Goal: Information Seeking & Learning: Compare options

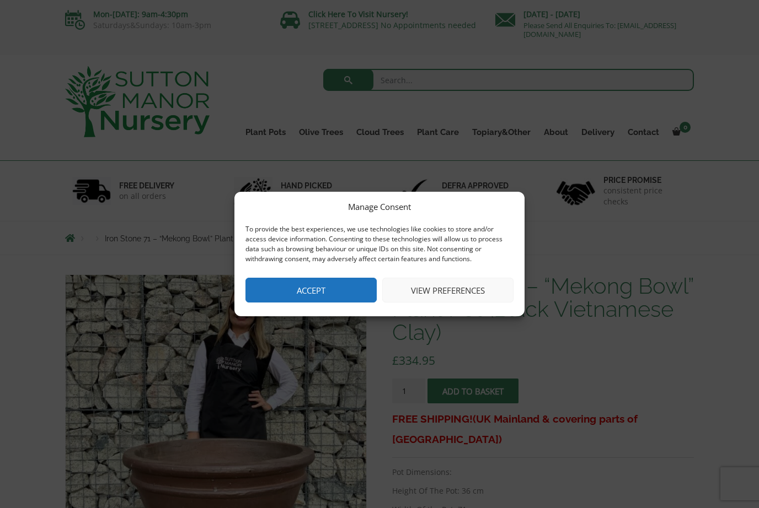
click at [464, 294] on button "View preferences" at bounding box center [447, 290] width 131 height 25
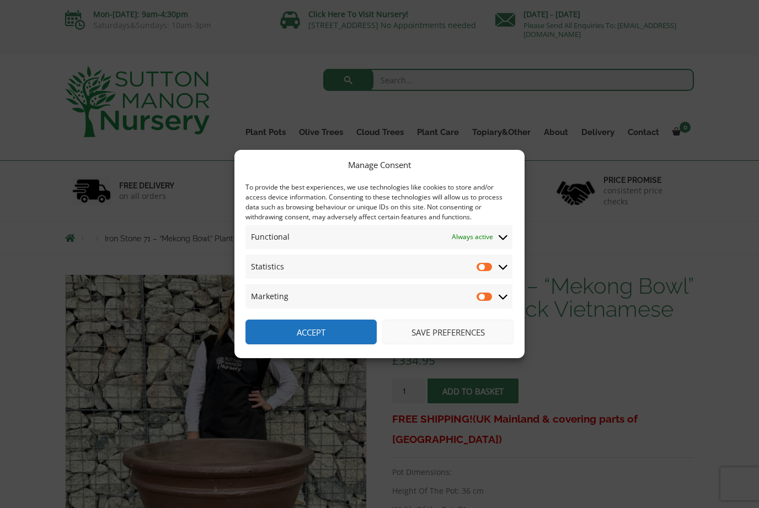
click at [455, 331] on button "Save preferences" at bounding box center [447, 332] width 131 height 25
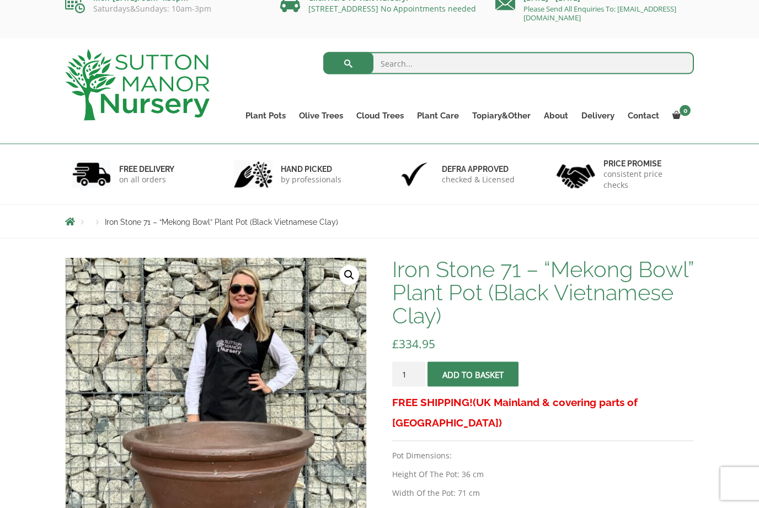
scroll to position [17, 0]
click at [0, 0] on link "The Atlantis Pots" at bounding box center [0, 0] width 0 height 0
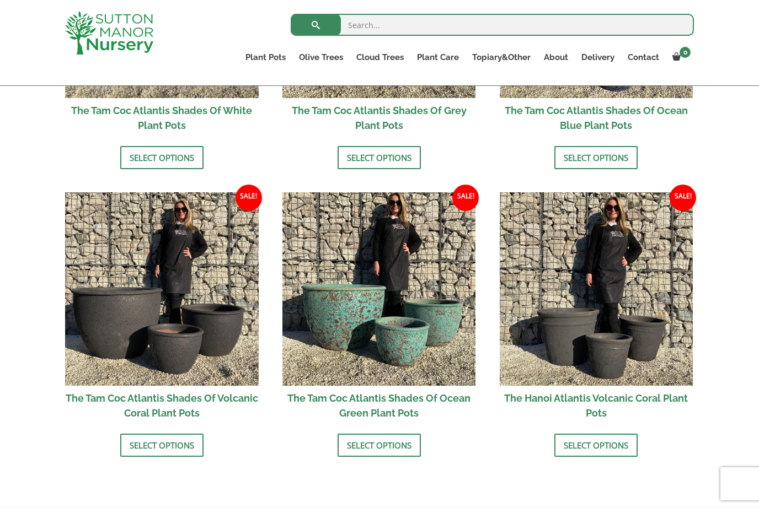
scroll to position [879, 0]
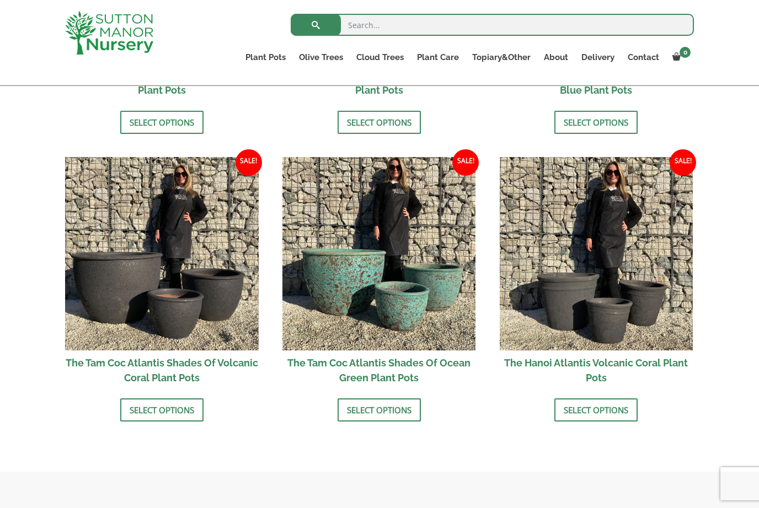
click at [176, 409] on link "Select options" at bounding box center [161, 410] width 83 height 23
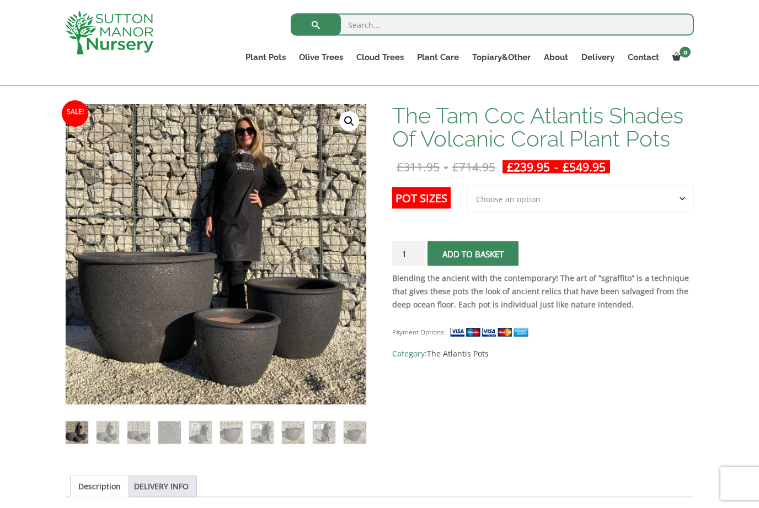
scroll to position [152, 0]
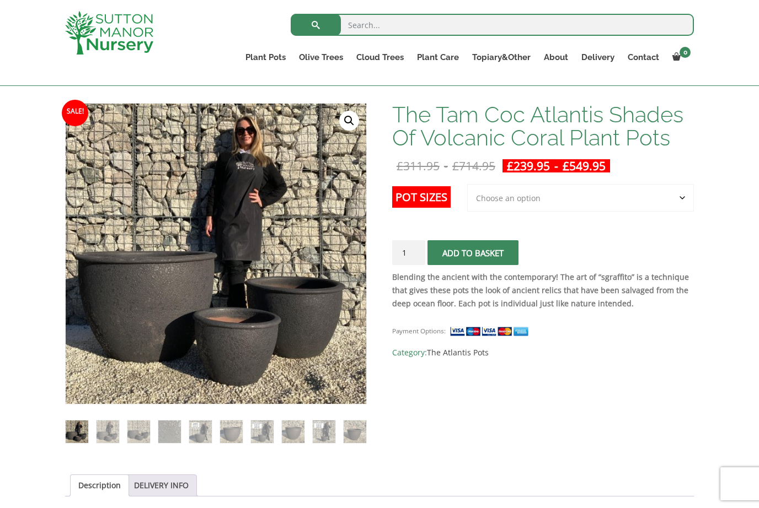
click at [684, 202] on select "Choose an option 3rd to Largest Pot In The Picture 2nd to Largest Pot In The Pi…" at bounding box center [580, 198] width 227 height 28
select select "Largest pot In The Picture"
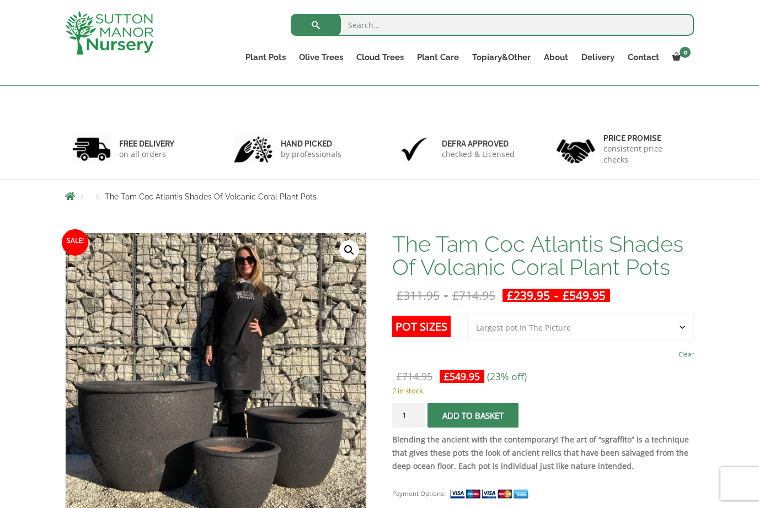
scroll to position [0, 0]
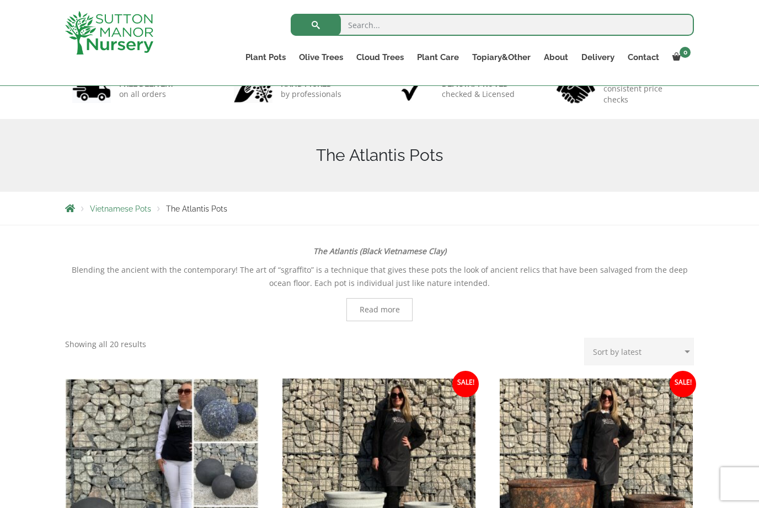
scroll to position [80, 0]
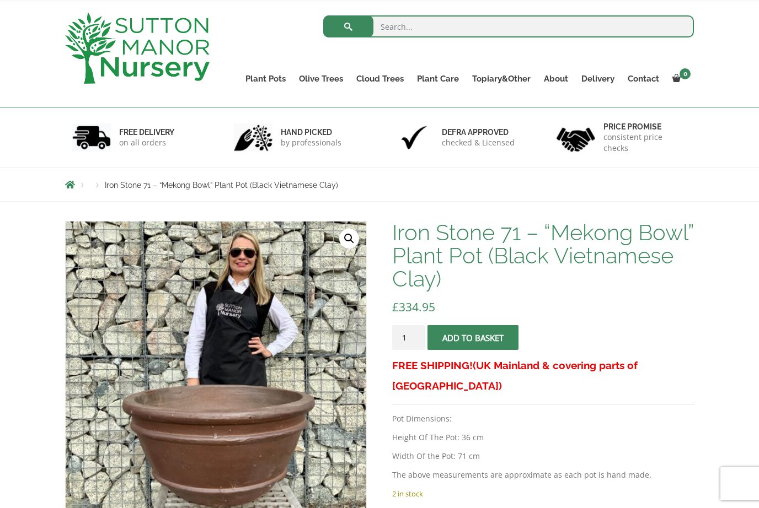
click at [0, 0] on link "The Old Stone Pots" at bounding box center [0, 0] width 0 height 0
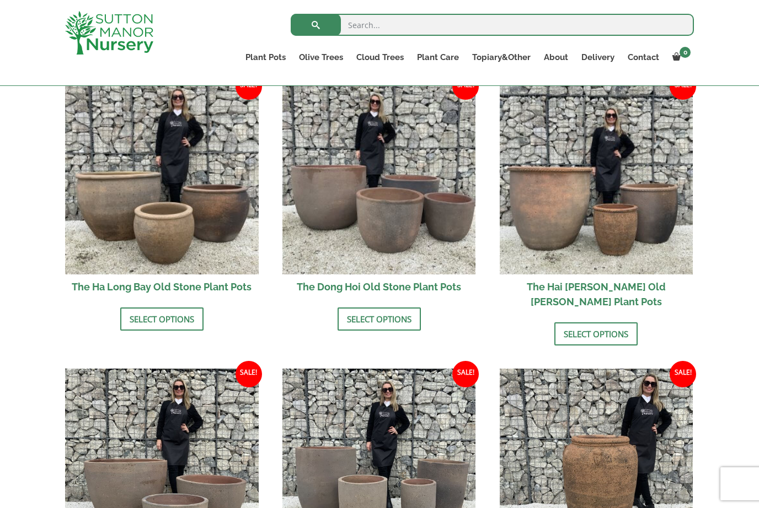
scroll to position [392, 0]
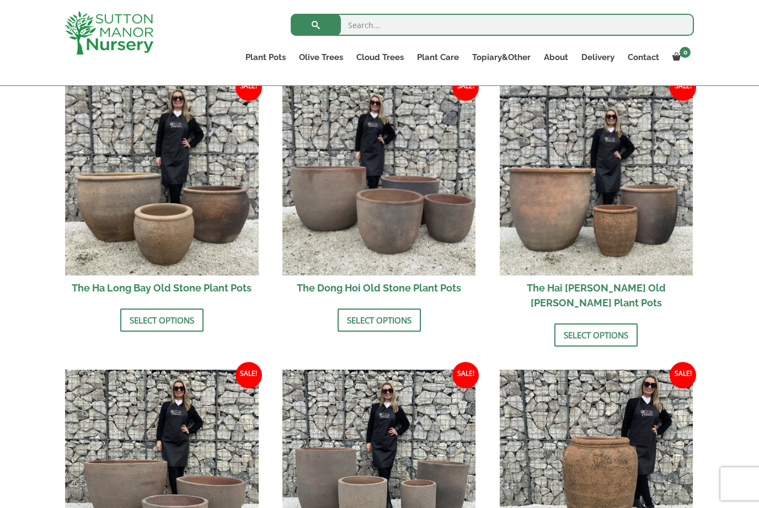
click at [0, 0] on link "100% Italian Terracotta" at bounding box center [0, 0] width 0 height 0
click at [0, 0] on link "Shallow Bowl Grande" at bounding box center [0, 0] width 0 height 0
click at [0, 0] on link "Rolled Rim Classico" at bounding box center [0, 0] width 0 height 0
click at [0, 0] on link "Wabi-Sabi" at bounding box center [0, 0] width 0 height 0
click at [0, 0] on link "Vietnamese Terracotta" at bounding box center [0, 0] width 0 height 0
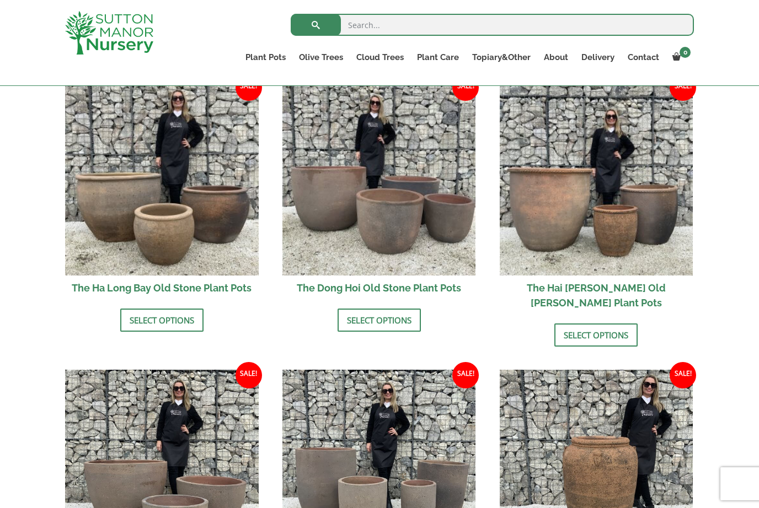
click at [0, 0] on link "The Iron Stone Pots" at bounding box center [0, 0] width 0 height 0
click at [0, 0] on link "Fibre Clay Pots" at bounding box center [0, 0] width 0 height 0
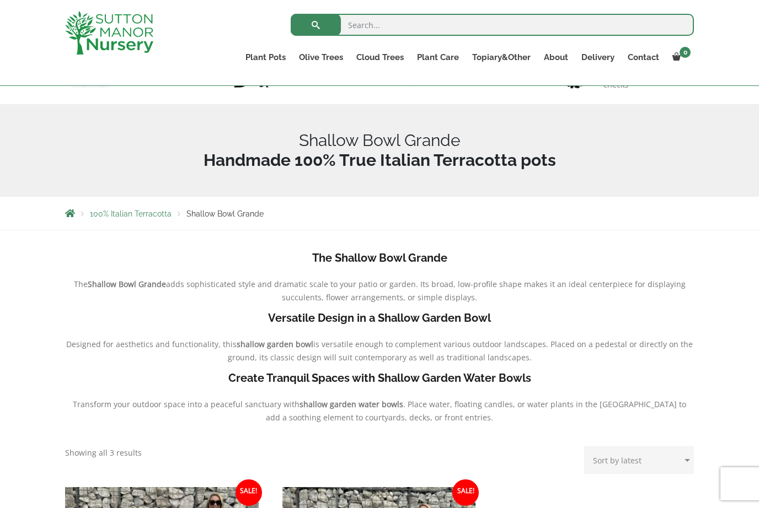
scroll to position [96, 0]
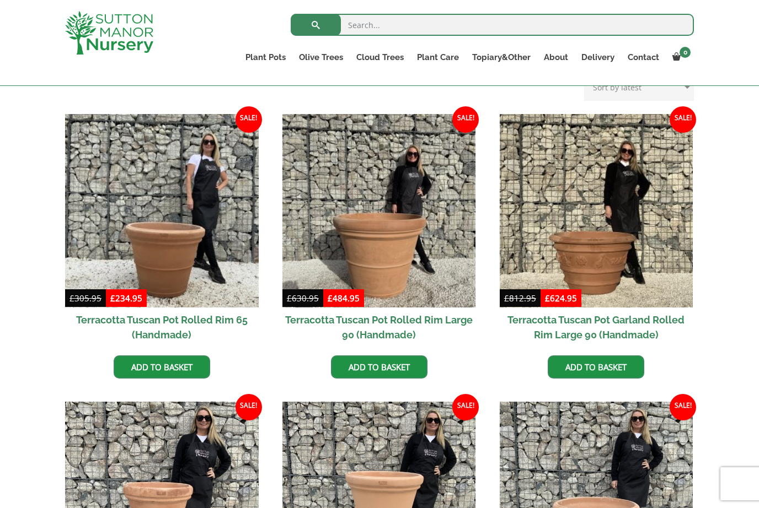
scroll to position [470, 0]
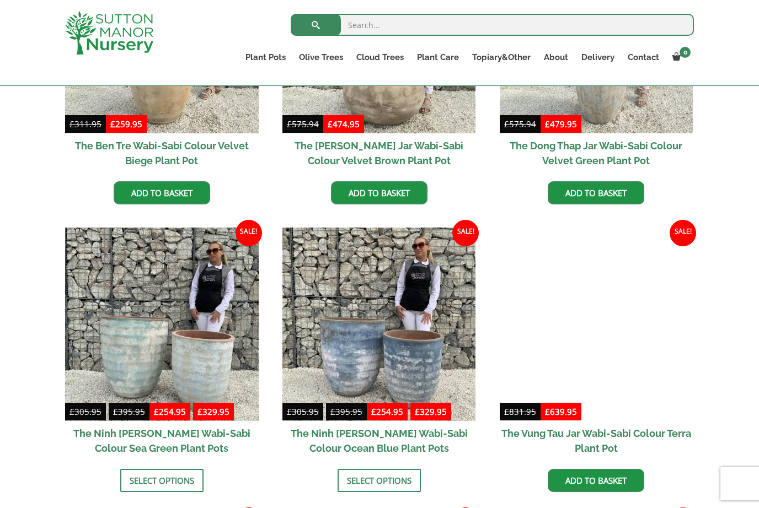
scroll to position [714, 0]
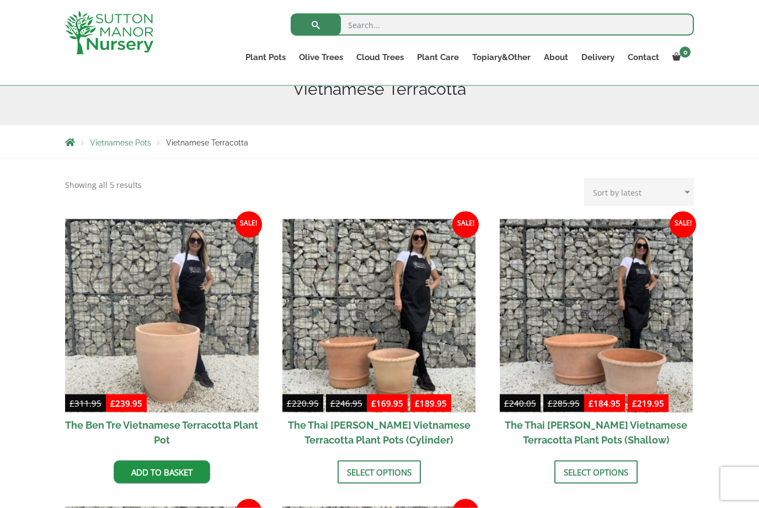
scroll to position [135, 0]
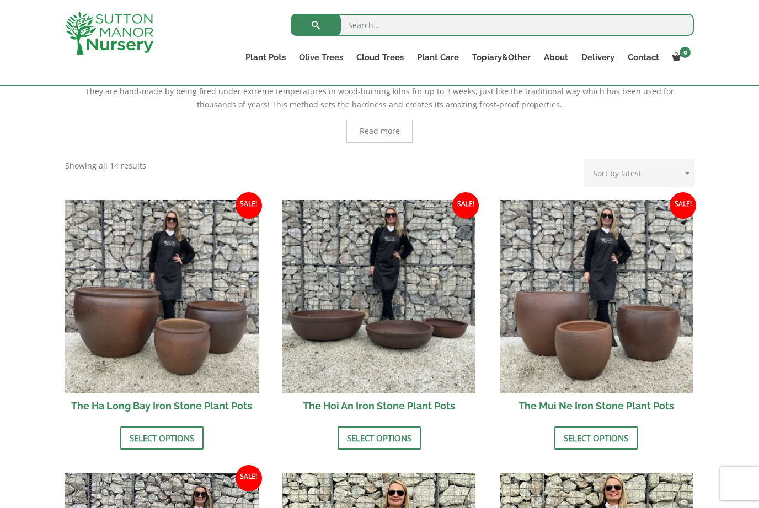
scroll to position [275, 0]
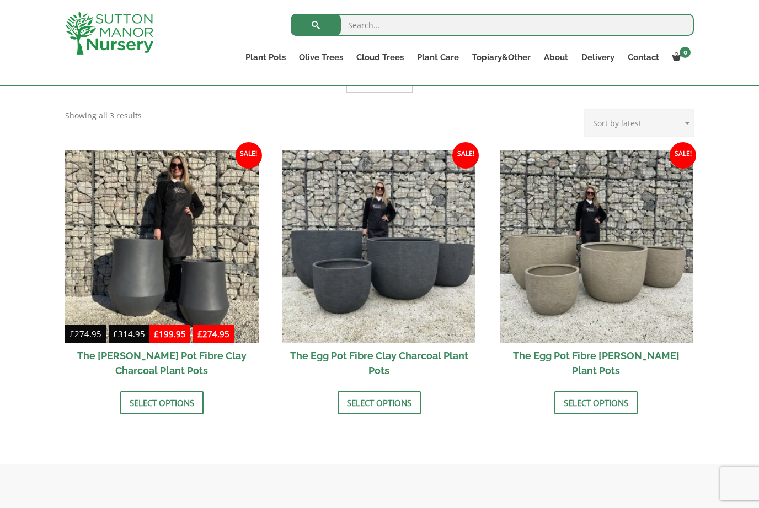
scroll to position [278, 0]
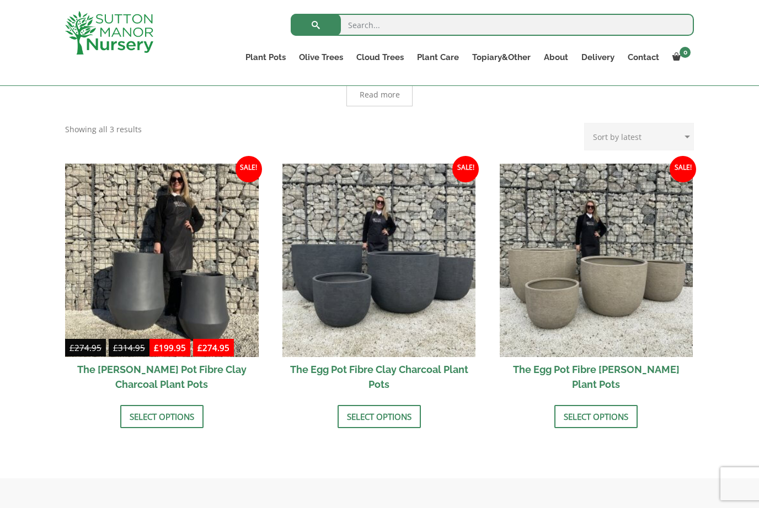
click at [0, 0] on link "Glazed Pots" at bounding box center [0, 0] width 0 height 0
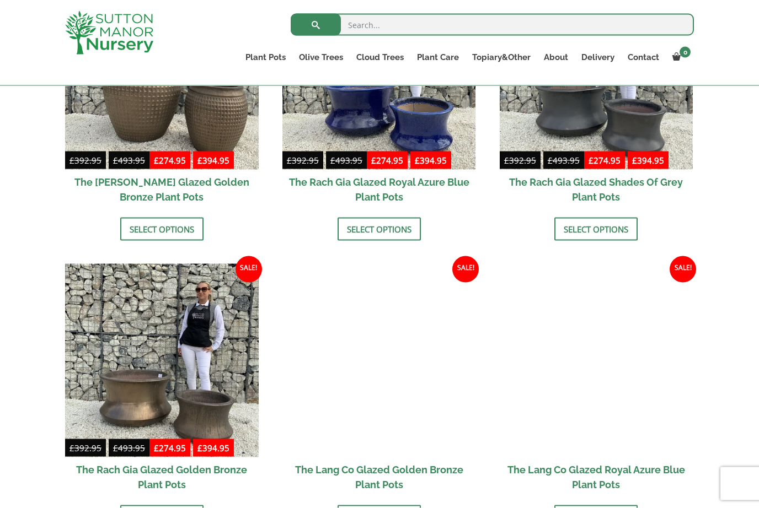
scroll to position [676, 0]
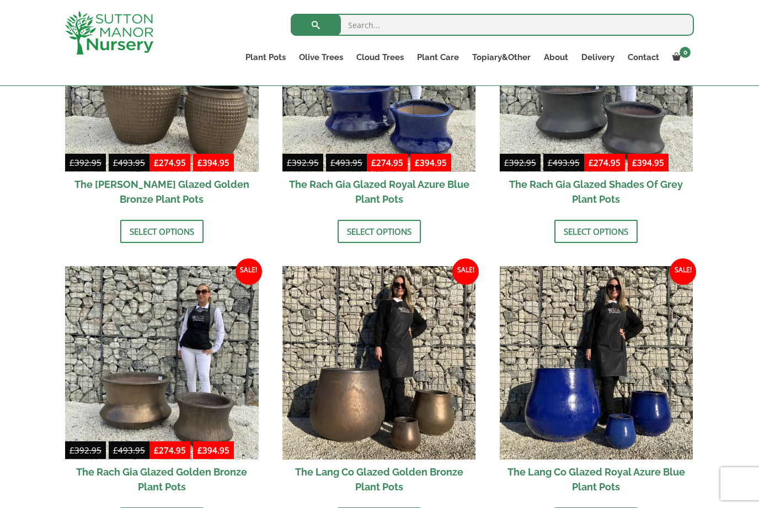
click at [0, 0] on link "Vietnamese Pots" at bounding box center [0, 0] width 0 height 0
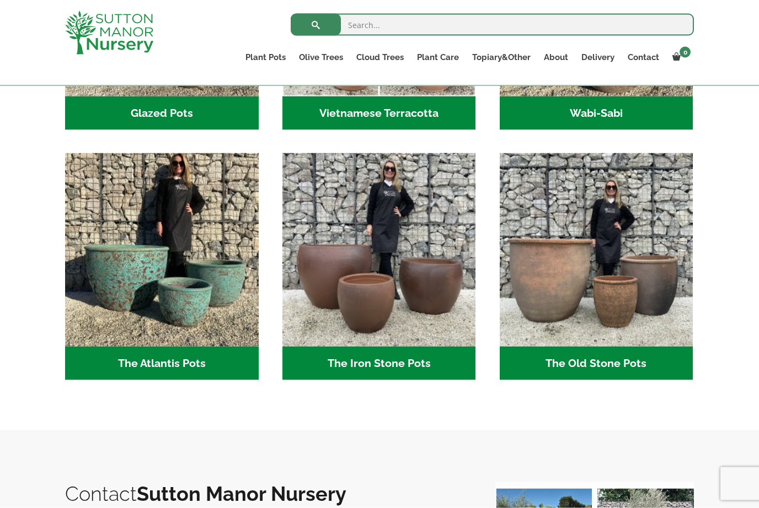
scroll to position [514, 0]
click at [182, 309] on img "Visit product category The Atlantis Pots" at bounding box center [162, 250] width 194 height 194
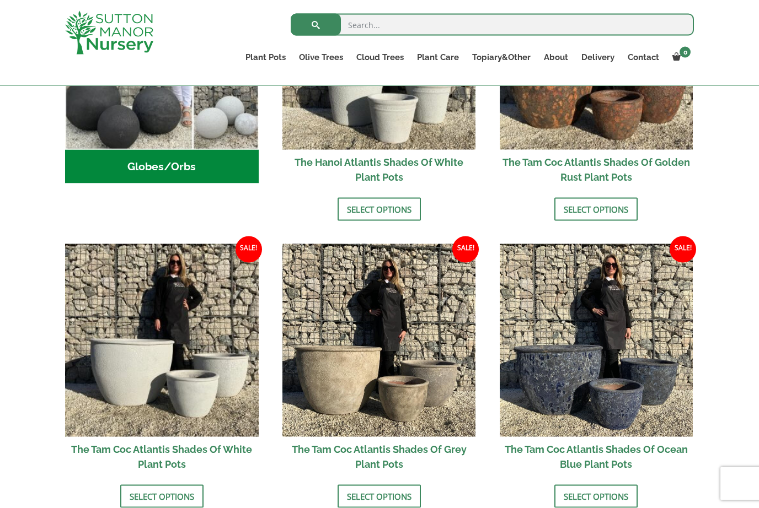
scroll to position [531, 0]
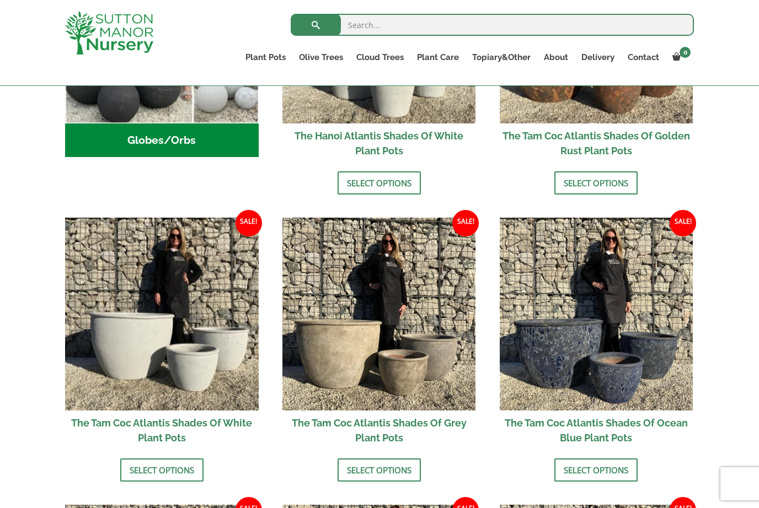
click at [173, 468] on link "Select options" at bounding box center [161, 470] width 83 height 23
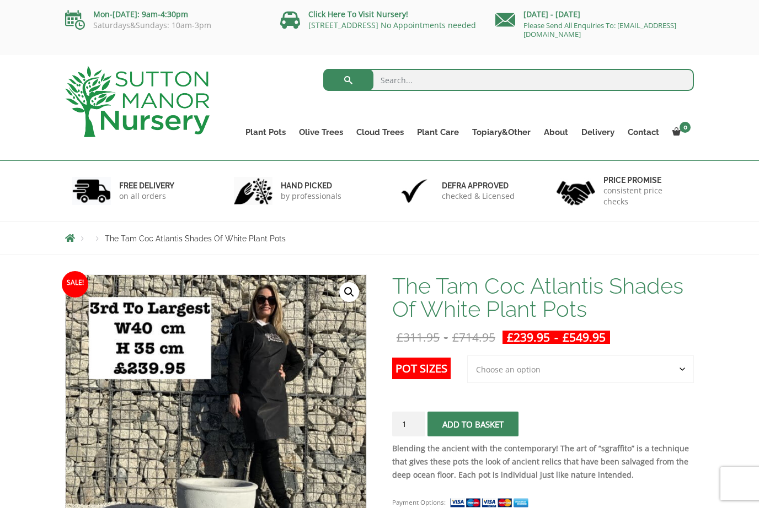
click at [0, 0] on link "Ilex Crenata Cloud Trees" at bounding box center [0, 0] width 0 height 0
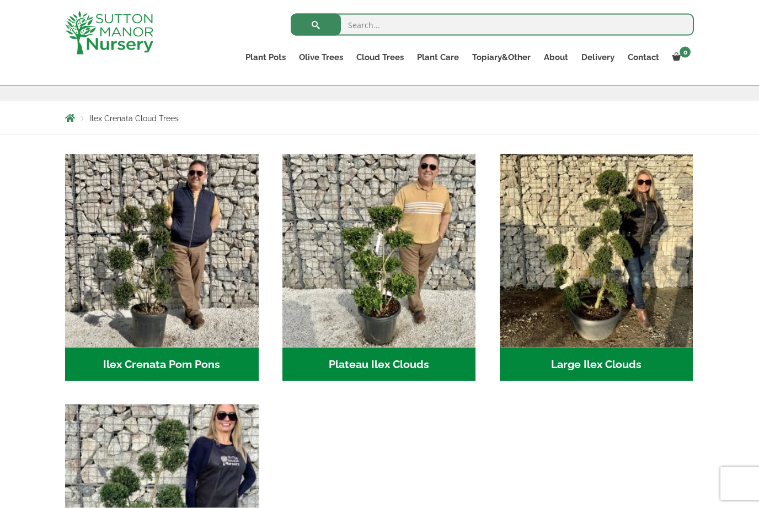
scroll to position [173, 0]
click at [586, 362] on h2 "Large Ilex Clouds (38)" at bounding box center [597, 365] width 194 height 34
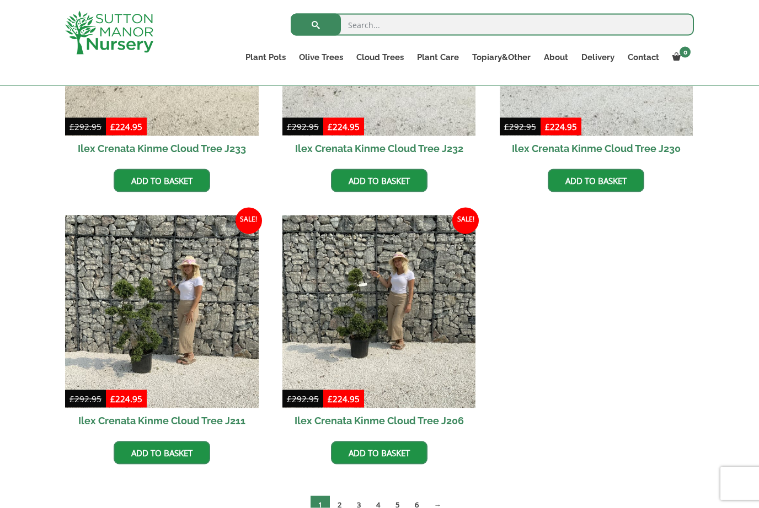
scroll to position [426, 0]
click at [340, 504] on link "2" at bounding box center [339, 505] width 19 height 18
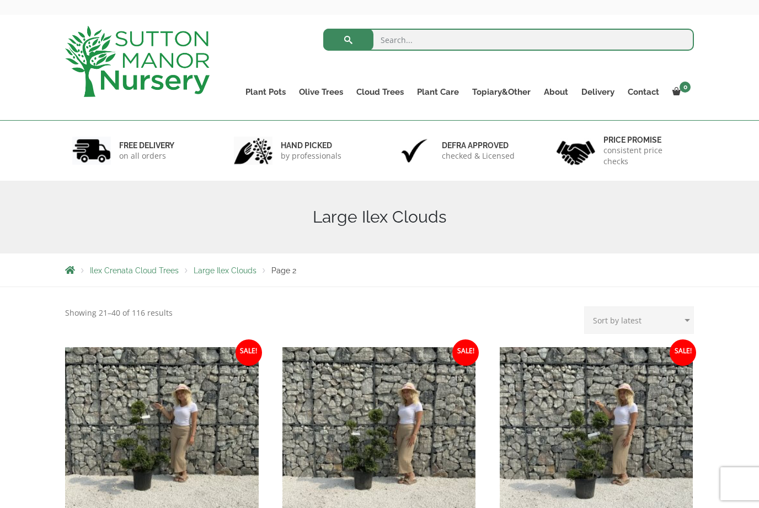
scroll to position [38, 0]
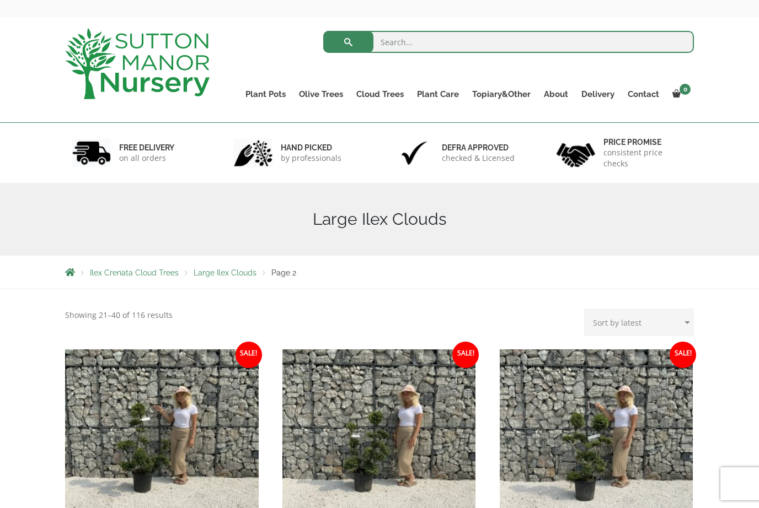
click at [0, 0] on link "Ilex Crenata" at bounding box center [0, 0] width 0 height 0
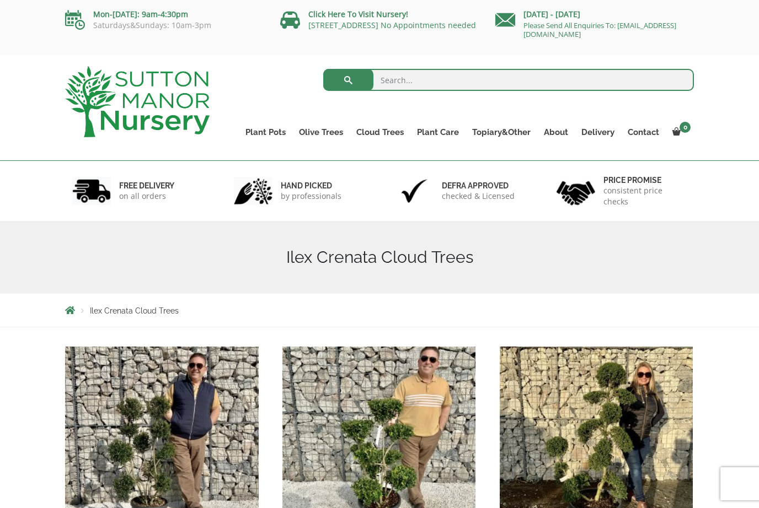
click at [0, 0] on link "Laurus Nobilis Bay Trees" at bounding box center [0, 0] width 0 height 0
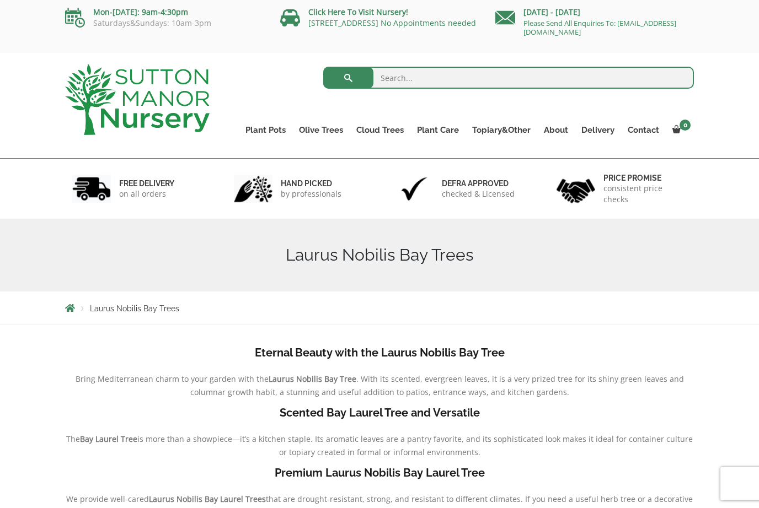
scroll to position [1, 0]
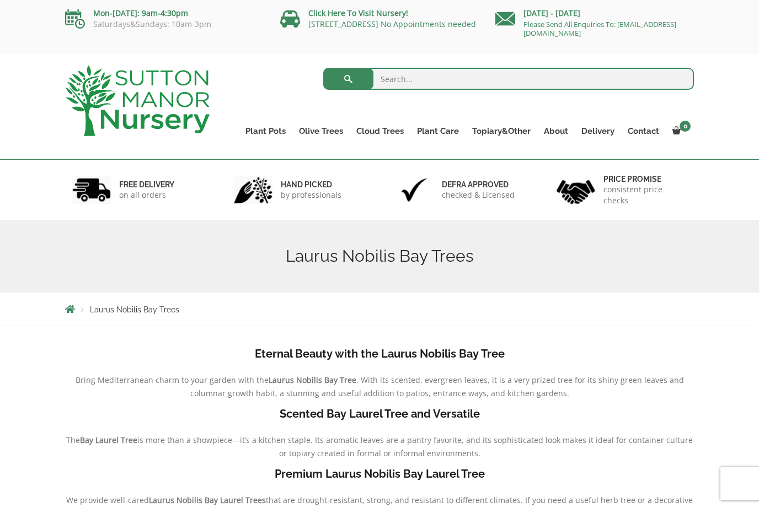
click at [0, 0] on link "Bay Trees (Laurus Nobilis)" at bounding box center [0, 0] width 0 height 0
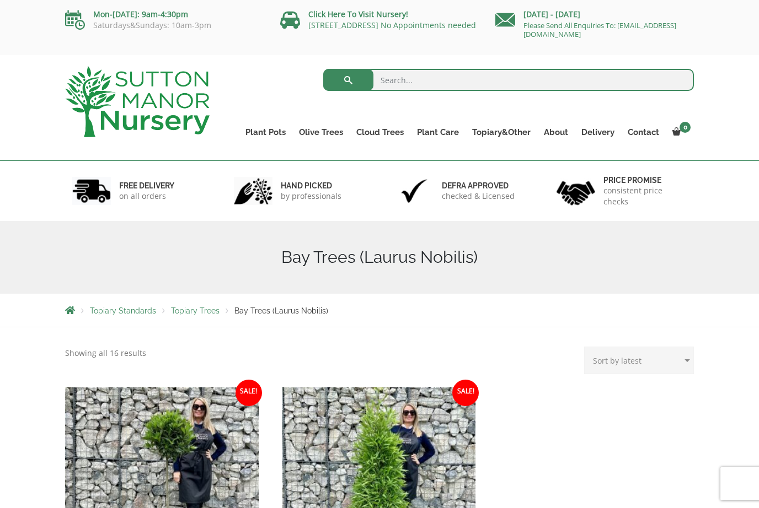
click at [0, 0] on link "Ligustrums" at bounding box center [0, 0] width 0 height 0
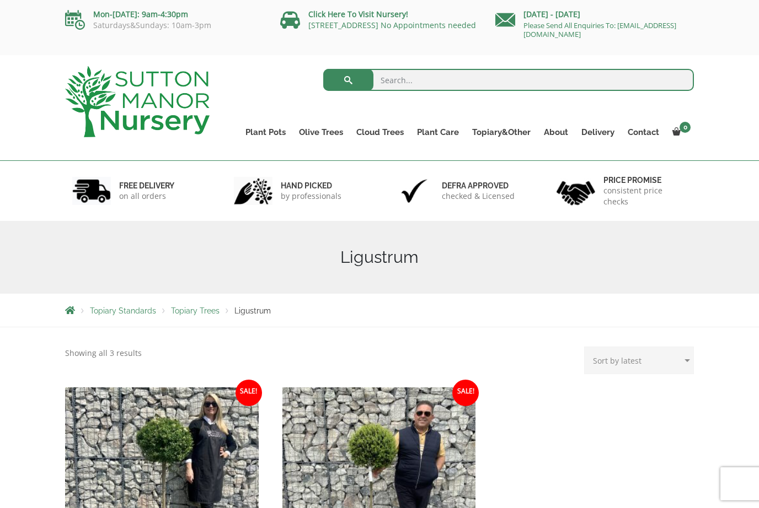
click at [0, 0] on link "Red Robins" at bounding box center [0, 0] width 0 height 0
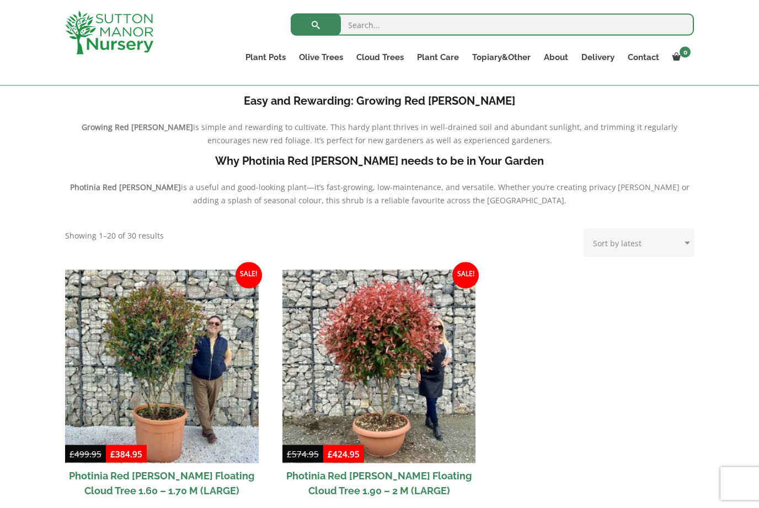
scroll to position [296, 0]
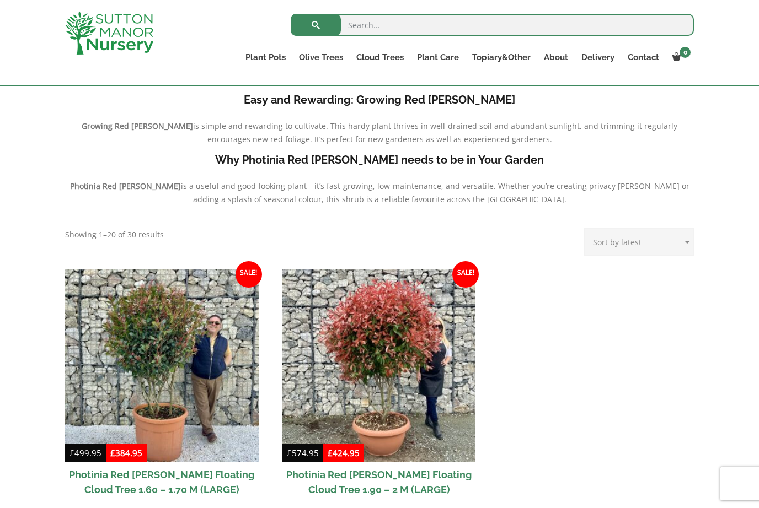
click at [0, 0] on link "Taxus Baccata (Yew)" at bounding box center [0, 0] width 0 height 0
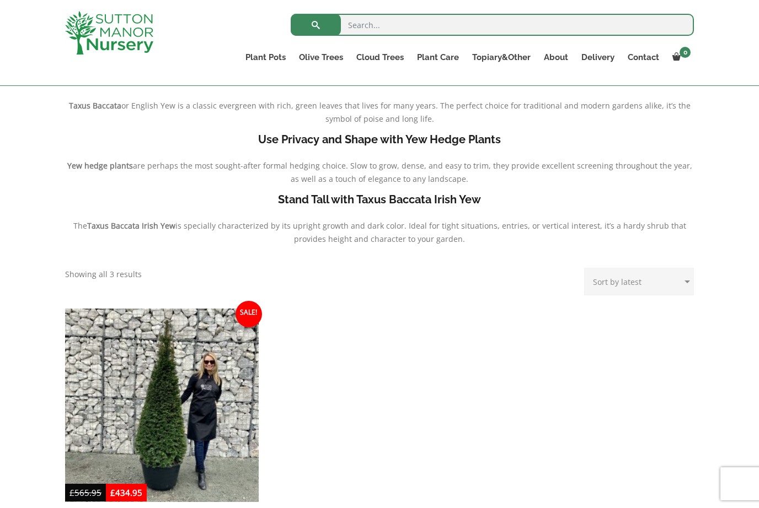
scroll to position [253, 0]
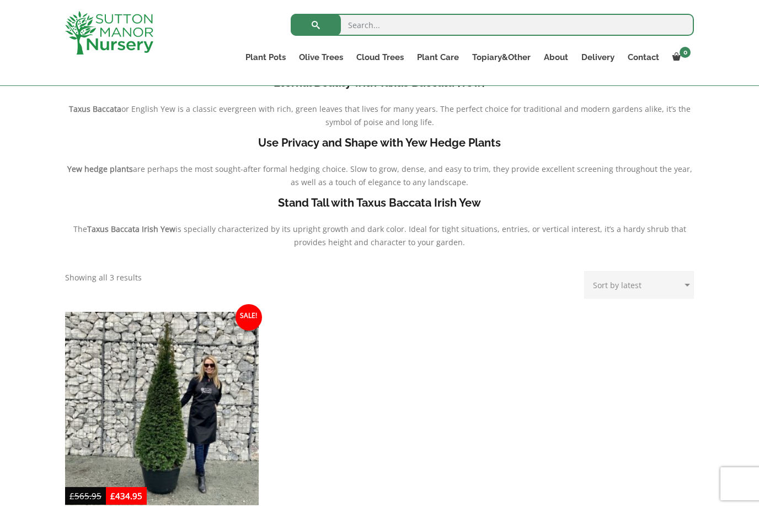
click at [0, 0] on link "Castlewellan (Cupressus)" at bounding box center [0, 0] width 0 height 0
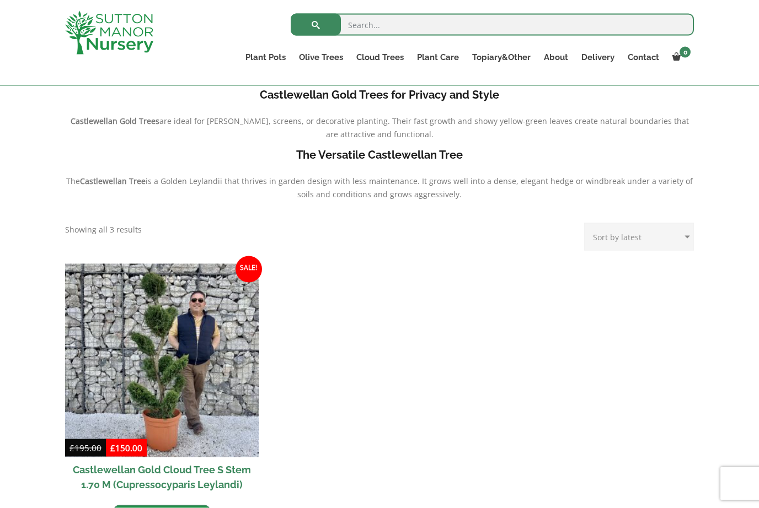
scroll to position [288, 0]
click at [0, 0] on link "Acers" at bounding box center [0, 0] width 0 height 0
